Goal: Task Accomplishment & Management: Use online tool/utility

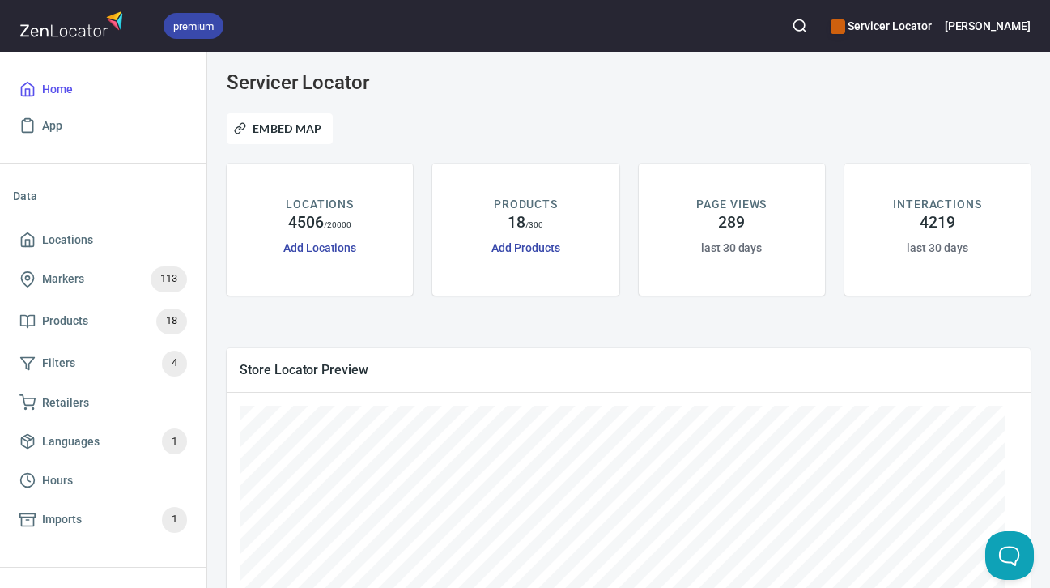
scroll to position [243, 0]
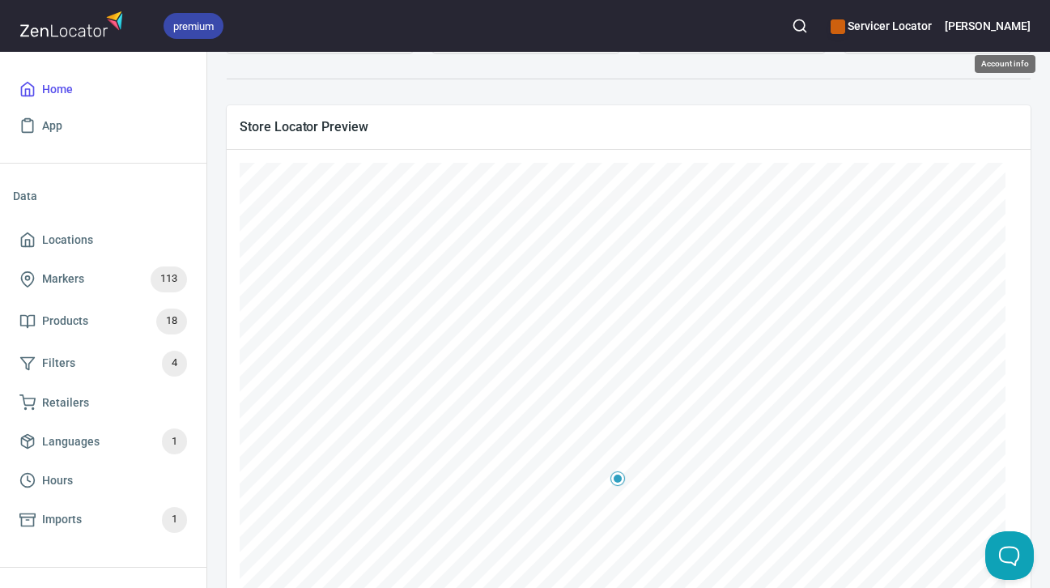
click at [1028, 25] on h6 "[PERSON_NAME]" at bounding box center [988, 26] width 86 height 18
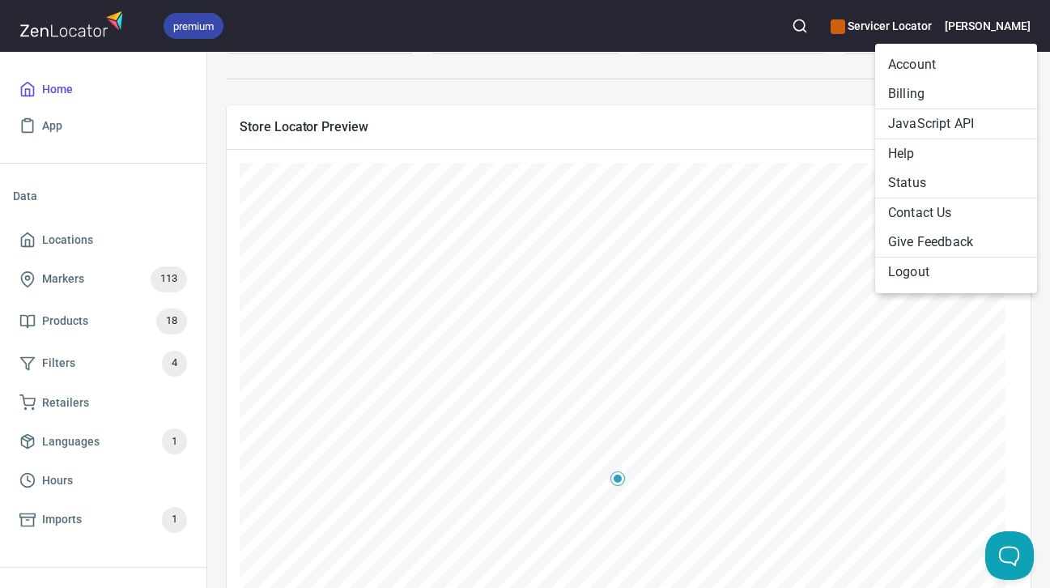
click at [915, 278] on li "Logout" at bounding box center [956, 272] width 162 height 29
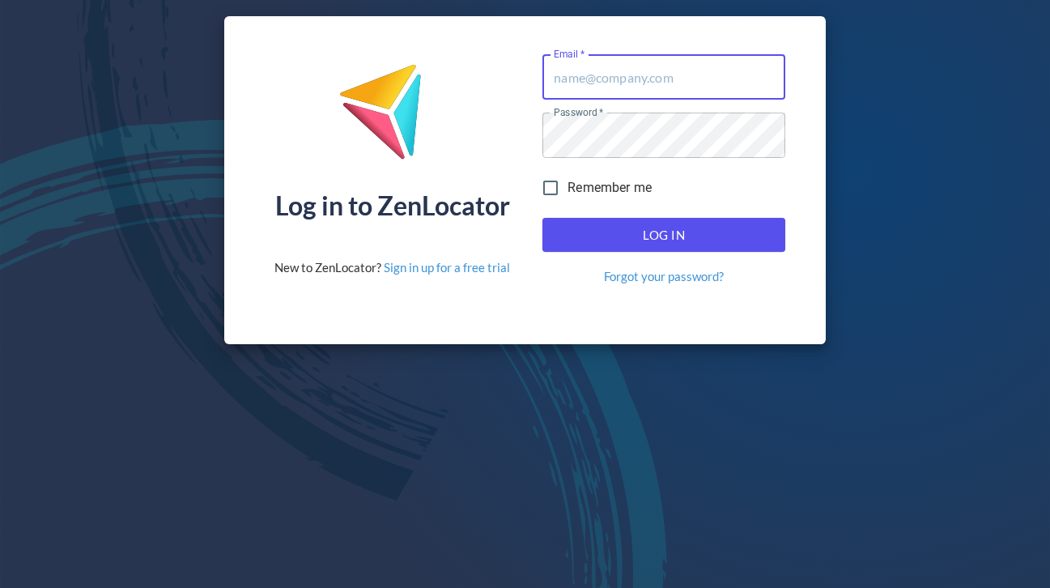
type input "[EMAIL_ADDRESS][DOMAIN_NAME]"
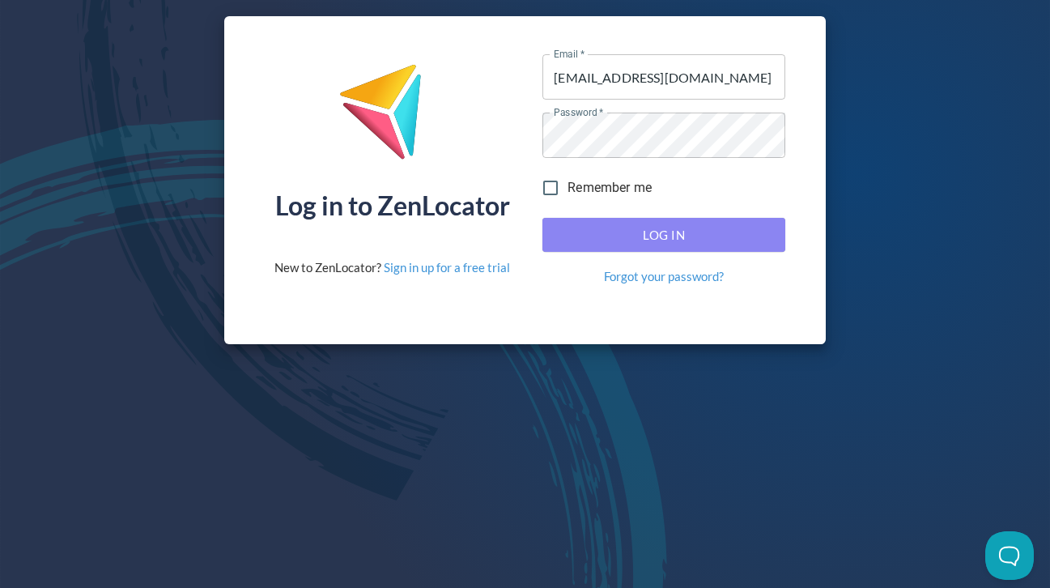
click at [661, 233] on span "Log In" at bounding box center [663, 234] width 207 height 21
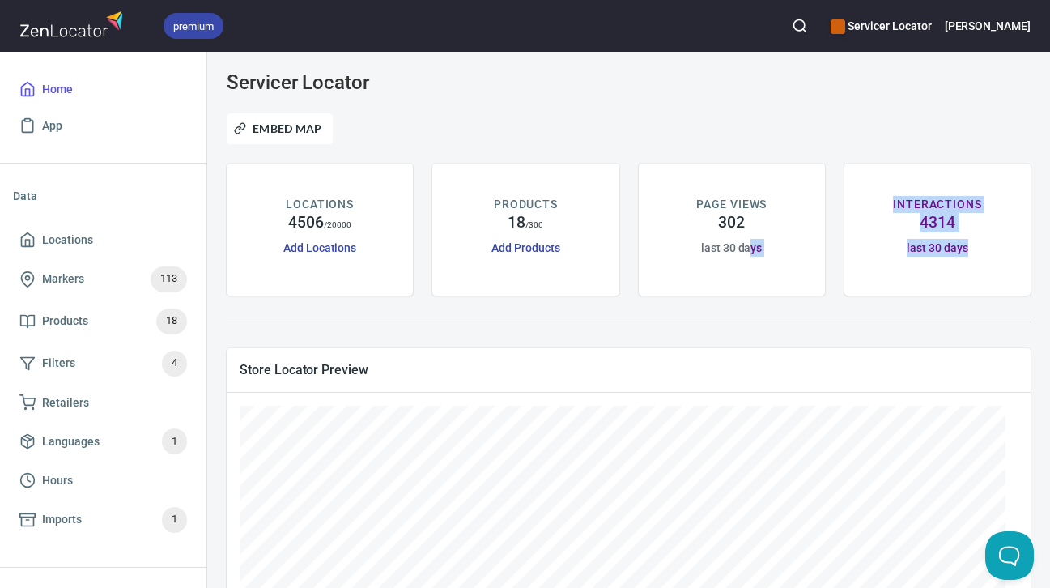
drag, startPoint x: 744, startPoint y: 304, endPoint x: 756, endPoint y: 317, distance: 17.2
click at [750, 312] on div "Servicer Locator Embed Map LOCATIONS 4506 / 20000 Add Locations PRODUCTS 18 / 3…" at bounding box center [629, 572] width 824 height 1021
